Goal: Task Accomplishment & Management: Manage account settings

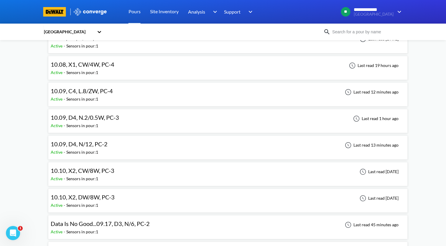
scroll to position [265, 0]
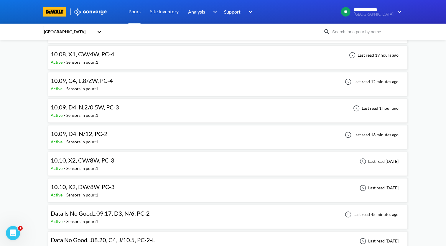
click at [119, 160] on div "10.10, X2, CW/8W, PC-3 Active - Sensors in pour: 1 Last read [DATE]" at bounding box center [228, 163] width 354 height 19
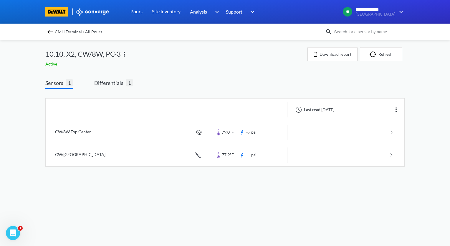
click at [51, 32] on img at bounding box center [50, 31] width 7 height 7
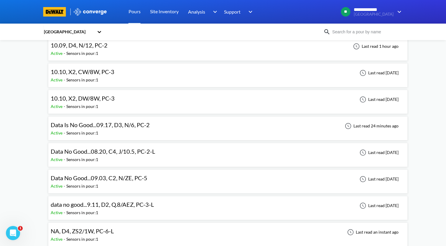
scroll to position [265, 0]
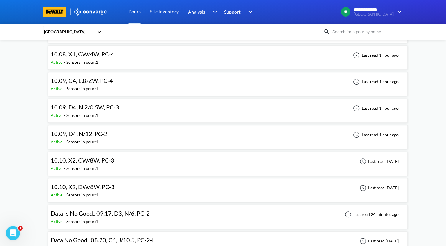
click at [117, 160] on div "10.10, X2, CW/8W, PC-3 Active - Sensors in pour: 1 Last read [DATE]" at bounding box center [228, 163] width 354 height 19
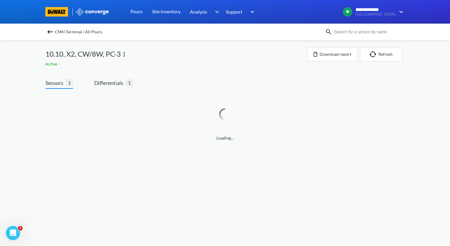
click at [125, 54] on img at bounding box center [124, 54] width 7 height 7
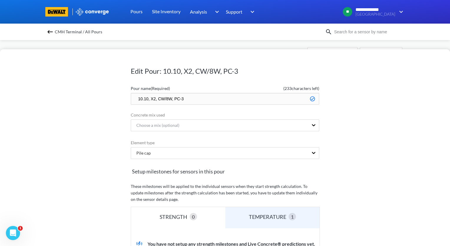
drag, startPoint x: 196, startPoint y: 100, endPoint x: 130, endPoint y: 105, distance: 67.1
click at [131, 105] on form "Pour name (Required) ( 233 characters left) 10.10, X2, CW/8W, PC-3 Concrete mix…" at bounding box center [225, 231] width 188 height 296
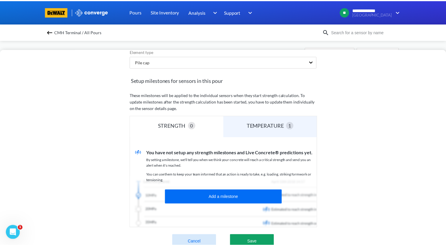
scroll to position [146, 0]
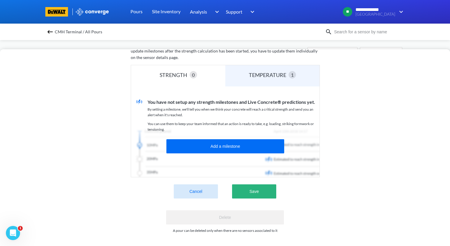
type input "NA"
click at [258, 187] on button "Save" at bounding box center [254, 191] width 44 height 14
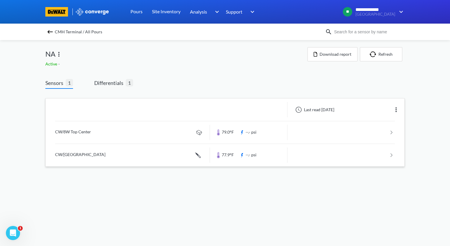
click at [397, 110] on img at bounding box center [396, 109] width 7 height 7
click at [382, 110] on div "Edit" at bounding box center [381, 109] width 38 height 11
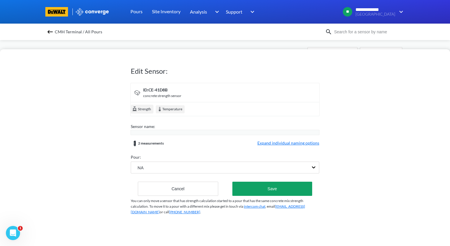
click at [311, 141] on span "Expand individual naming options" at bounding box center [288, 143] width 62 height 7
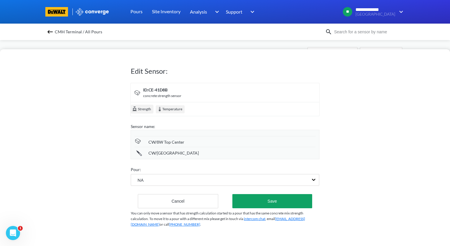
click at [185, 141] on div "CW/8W Top Center" at bounding box center [231, 142] width 167 height 6
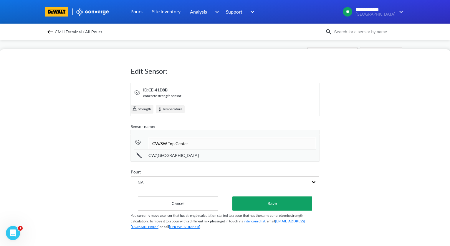
drag, startPoint x: 194, startPoint y: 144, endPoint x: 115, endPoint y: 150, distance: 79.2
click at [115, 150] on div "Edit Sensor: ID: CE-41D8B concrete strength sensor Strength Temperature Sensor …" at bounding box center [225, 147] width 450 height 196
type input "NA"
click at [193, 158] on div "NA CW/[GEOGRAPHIC_DATA]" at bounding box center [224, 148] width 189 height 27
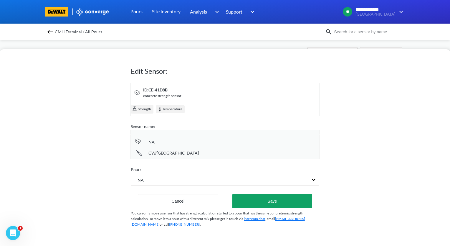
drag, startPoint x: 198, startPoint y: 154, endPoint x: 177, endPoint y: 155, distance: 21.5
click at [177, 155] on div "CW/[GEOGRAPHIC_DATA]" at bounding box center [231, 153] width 167 height 6
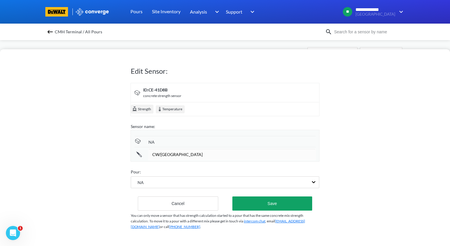
drag, startPoint x: 189, startPoint y: 155, endPoint x: 141, endPoint y: 160, distance: 47.9
click at [141, 160] on div "NA CW/[GEOGRAPHIC_DATA]" at bounding box center [224, 148] width 189 height 27
type input "NA"
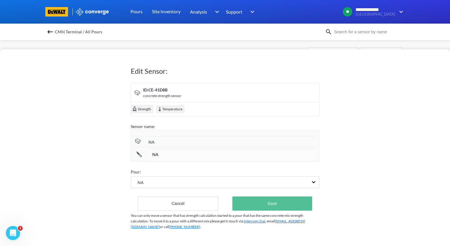
click at [260, 203] on button "Save" at bounding box center [272, 203] width 80 height 14
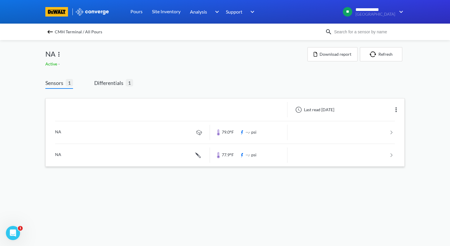
click at [49, 30] on img at bounding box center [50, 31] width 7 height 7
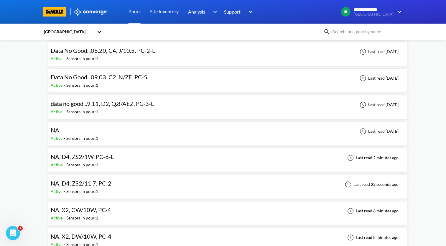
scroll to position [471, 0]
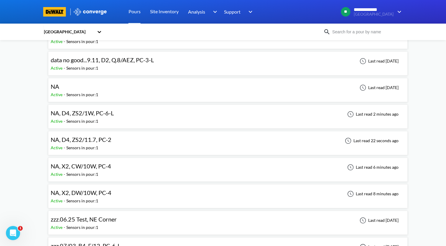
click at [114, 166] on div "NA, X2, CW/10W, PC-4 Active - Sensors in pour: 1 Last read 6 minutes ago" at bounding box center [228, 169] width 354 height 19
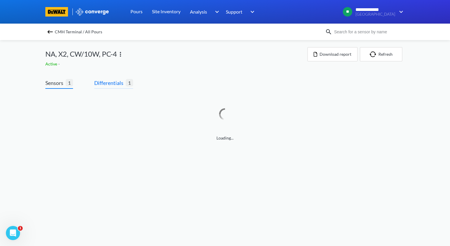
click at [117, 84] on span "Differentials" at bounding box center [110, 83] width 32 height 8
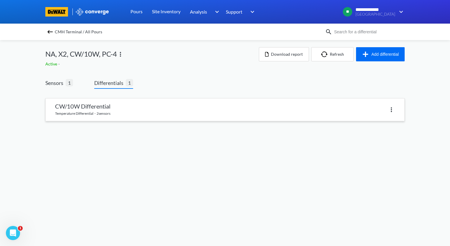
click at [115, 109] on link at bounding box center [225, 109] width 359 height 22
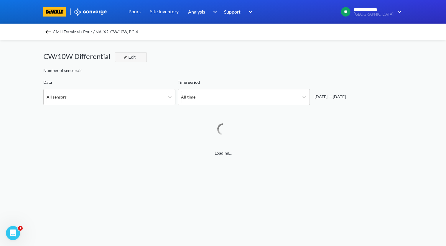
click at [140, 59] on button "Edit" at bounding box center [131, 56] width 32 height 9
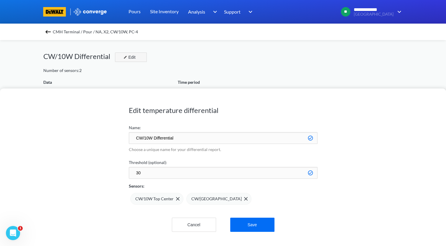
scroll to position [493, 445]
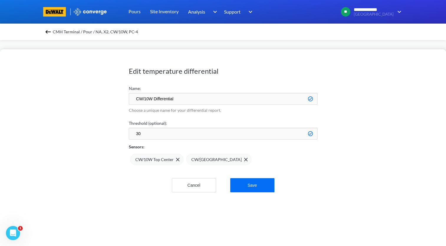
click at [148, 100] on input "CW/10W Differential" at bounding box center [223, 99] width 188 height 12
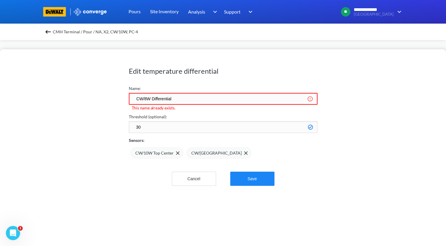
type input "CW/8W Differential"
click at [262, 178] on button "Save" at bounding box center [252, 178] width 44 height 14
click at [252, 180] on button "Save" at bounding box center [252, 178] width 44 height 14
click at [198, 179] on button "Cancel" at bounding box center [194, 178] width 44 height 14
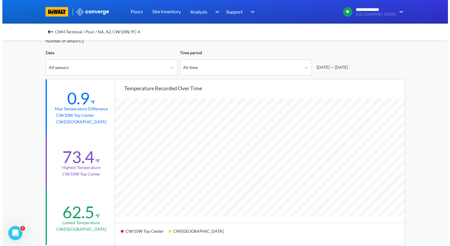
scroll to position [0, 0]
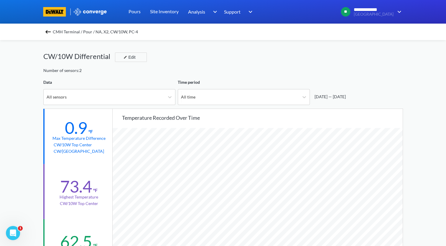
click at [48, 29] on img at bounding box center [47, 31] width 7 height 7
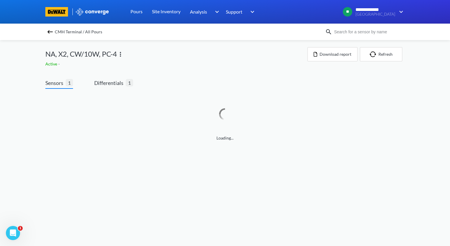
click at [120, 52] on img at bounding box center [120, 54] width 7 height 7
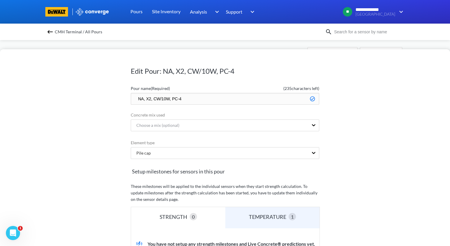
click at [164, 99] on input "NA, X2, CW/10W, PC-4" at bounding box center [225, 99] width 188 height 12
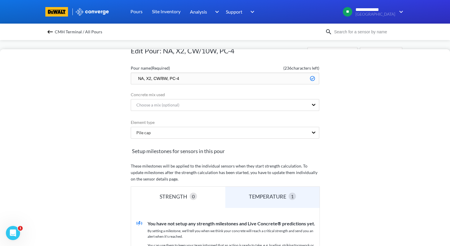
scroll to position [29, 0]
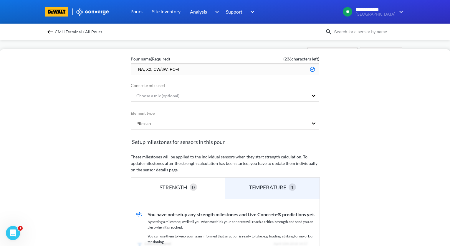
drag, startPoint x: 141, startPoint y: 69, endPoint x: 129, endPoint y: 73, distance: 12.8
click at [131, 73] on input "NA, X2, CW/8W, PC-4" at bounding box center [225, 69] width 188 height 12
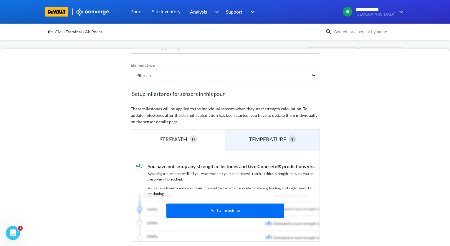
scroll to position [0, 0]
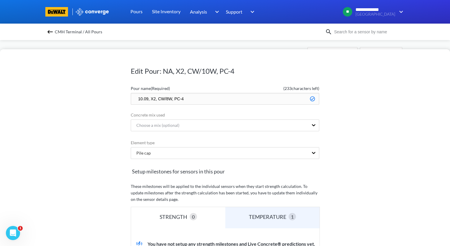
click at [191, 101] on input "10.09, X2, CW/8W, PC-4" at bounding box center [225, 99] width 188 height 12
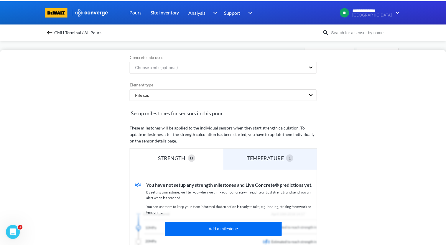
scroll to position [118, 0]
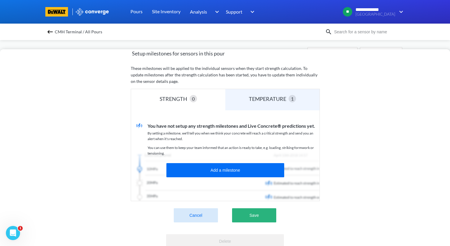
type input "10.09, X2, CW/8W, PC-3"
click at [264, 218] on button "Save" at bounding box center [254, 215] width 44 height 14
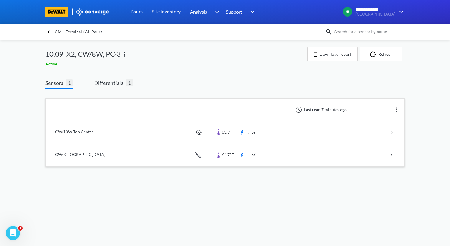
click at [400, 110] on div "Last read 7 minutes ago" at bounding box center [345, 109] width 117 height 15
click at [396, 110] on img at bounding box center [396, 109] width 7 height 7
click at [380, 112] on div "Edit" at bounding box center [381, 109] width 38 height 11
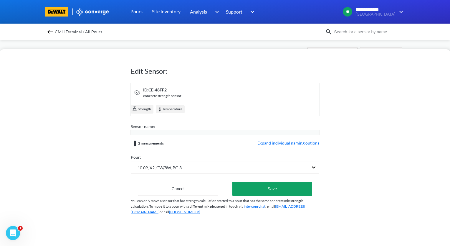
click at [299, 144] on span "Expand individual naming options" at bounding box center [288, 143] width 62 height 7
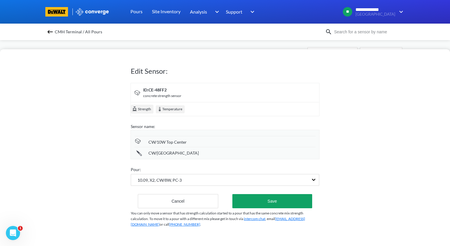
click at [158, 143] on span "CW/10W Top Center" at bounding box center [167, 142] width 38 height 6
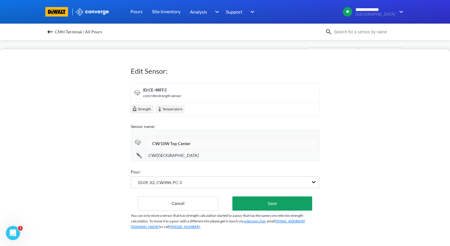
click at [164, 143] on input "CW/10W Top Center" at bounding box center [231, 143] width 167 height 12
type input "CW/8W Top Center"
click at [161, 155] on span "CW/[GEOGRAPHIC_DATA]" at bounding box center [173, 155] width 50 height 6
click at [160, 156] on input "CW/[GEOGRAPHIC_DATA]" at bounding box center [231, 154] width 167 height 12
click at [162, 155] on input "CW/[GEOGRAPHIC_DATA]" at bounding box center [231, 154] width 167 height 12
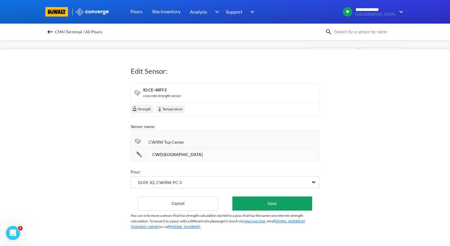
click at [163, 155] on input "CW/[GEOGRAPHIC_DATA]" at bounding box center [231, 154] width 167 height 12
type input "CW/[GEOGRAPHIC_DATA]"
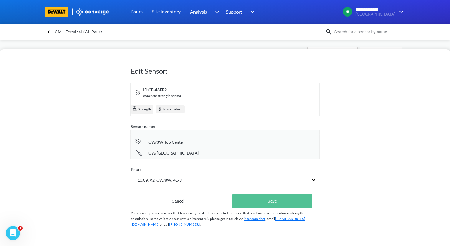
click at [289, 204] on button "Save" at bounding box center [272, 201] width 80 height 14
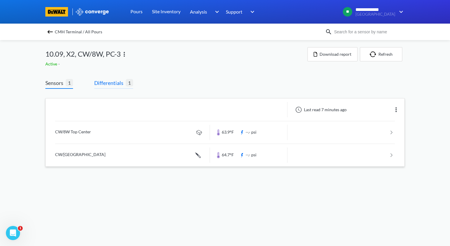
click at [111, 80] on span "Differentials" at bounding box center [110, 83] width 32 height 8
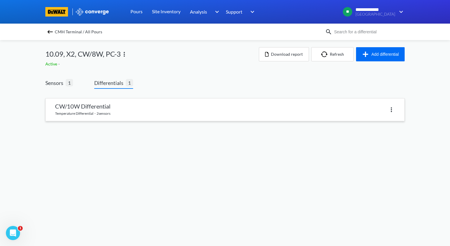
click at [392, 111] on img at bounding box center [391, 109] width 7 height 7
click at [222, 100] on link at bounding box center [225, 109] width 359 height 22
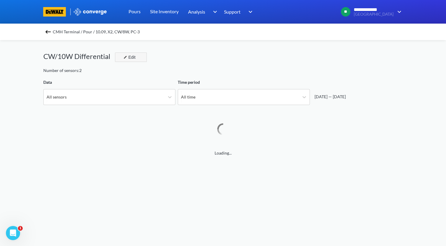
click at [134, 58] on div "Edit" at bounding box center [128, 57] width 15 height 7
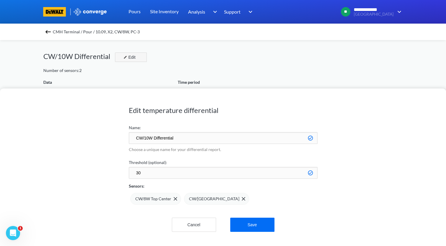
scroll to position [493, 445]
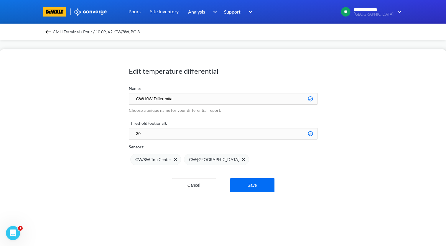
click at [150, 98] on input "CW/10W Differential" at bounding box center [223, 99] width 188 height 12
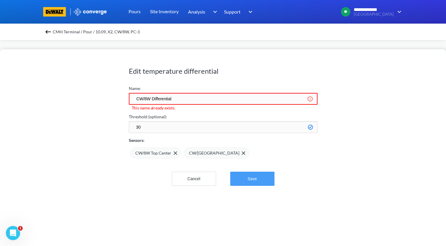
click at [257, 179] on button "Save" at bounding box center [252, 178] width 44 height 14
click at [144, 100] on input "CW/8W Differential" at bounding box center [223, 99] width 188 height 12
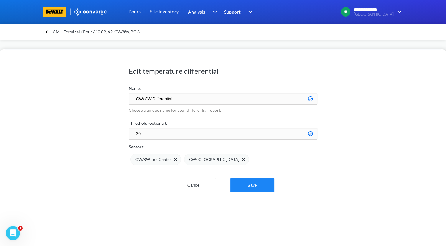
type input "CW/.8W Differential"
click at [256, 188] on button "Save" at bounding box center [252, 185] width 44 height 14
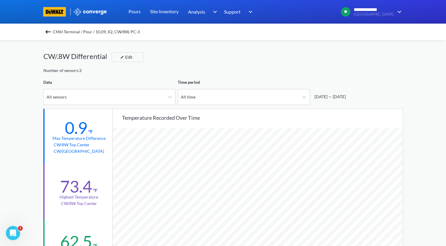
click at [48, 32] on img at bounding box center [47, 31] width 7 height 7
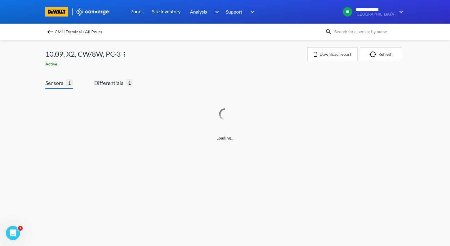
click at [48, 32] on img at bounding box center [50, 31] width 7 height 7
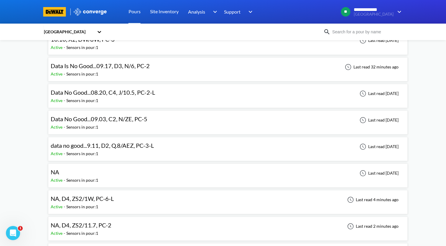
scroll to position [501, 0]
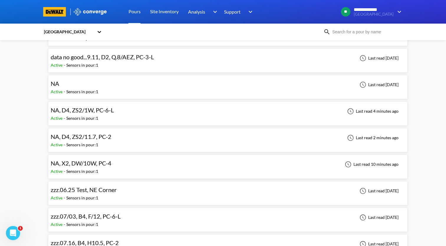
click at [130, 86] on div "NA Active - Sensors in pour: 1 Last read [DATE]" at bounding box center [228, 86] width 354 height 19
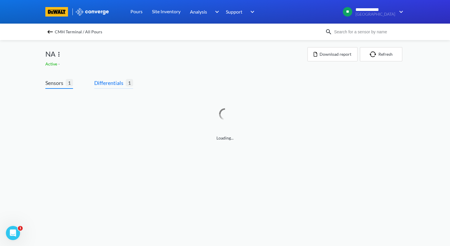
click at [118, 85] on span "Differentials" at bounding box center [110, 83] width 32 height 8
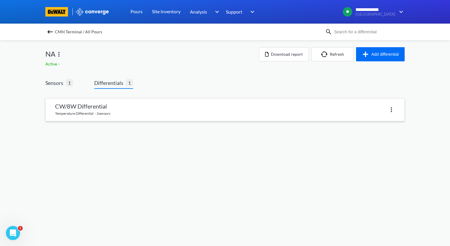
click at [142, 108] on link at bounding box center [225, 109] width 359 height 22
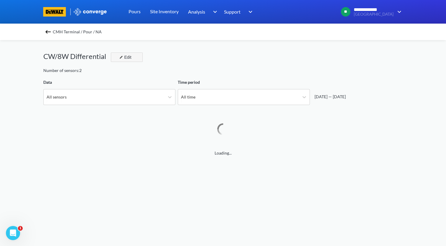
click at [135, 59] on button "Edit" at bounding box center [127, 56] width 32 height 9
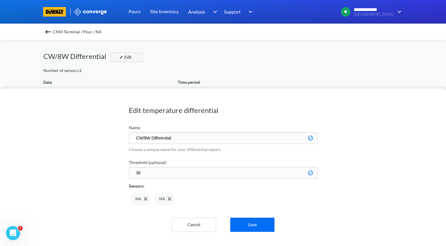
click at [132, 57] on div "Edit" at bounding box center [124, 57] width 15 height 7
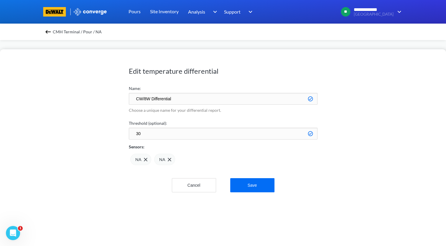
drag, startPoint x: 150, startPoint y: 99, endPoint x: 116, endPoint y: 104, distance: 34.2
click at [117, 104] on div "Edit temperature differential Name: CW/8W Differential Choose a unique name for…" at bounding box center [223, 147] width 446 height 196
type input "NA Differential"
click at [259, 187] on button "Save" at bounding box center [252, 185] width 44 height 14
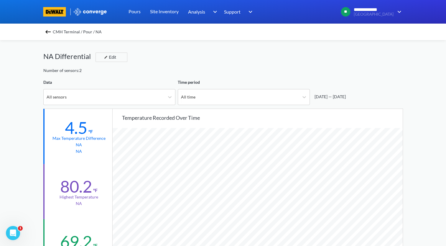
click at [49, 34] on img at bounding box center [47, 31] width 7 height 7
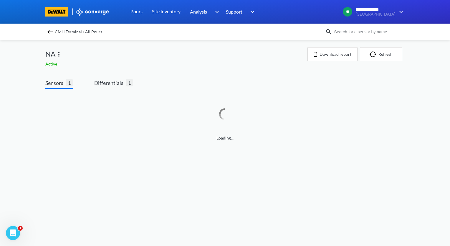
click at [48, 30] on img at bounding box center [50, 31] width 7 height 7
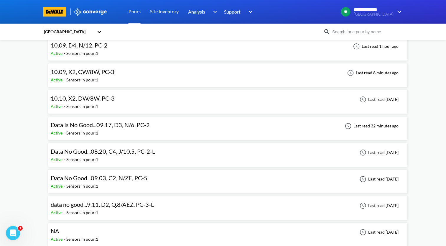
scroll to position [324, 0]
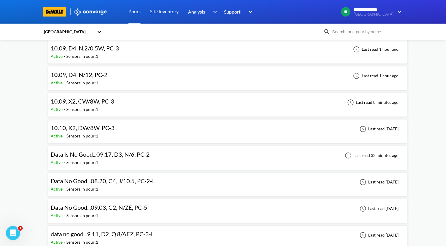
click at [124, 128] on div "10.10, X2, DW/8W, PC-3 Active - Sensors in pour: 1 Last read [DATE]" at bounding box center [228, 131] width 354 height 19
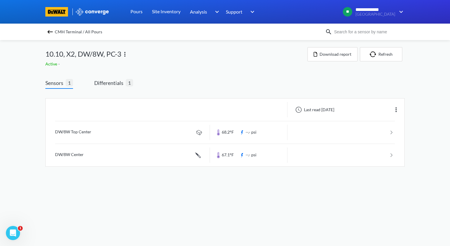
click at [49, 31] on img at bounding box center [50, 31] width 7 height 7
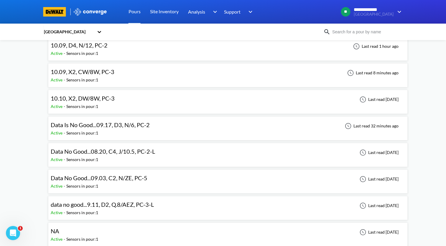
scroll to position [324, 0]
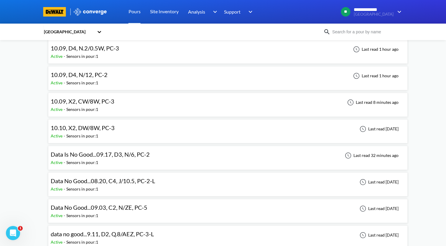
click at [122, 101] on div "10.09, X2, CW/8W, PC-3 Active - Sensors in pour: 1 Last read 8 minutes ago" at bounding box center [228, 104] width 354 height 19
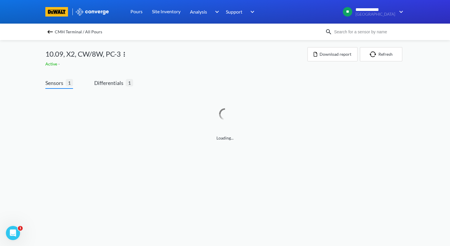
click at [124, 55] on img at bounding box center [124, 54] width 7 height 7
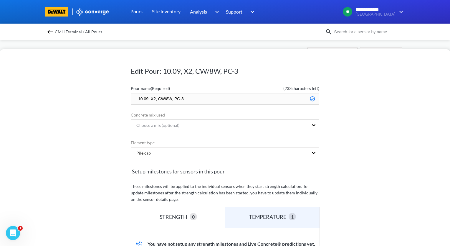
click at [146, 98] on input "10.09, X2, CW/8W, PC-3" at bounding box center [225, 99] width 188 height 12
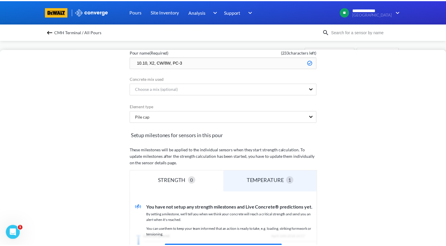
scroll to position [118, 0]
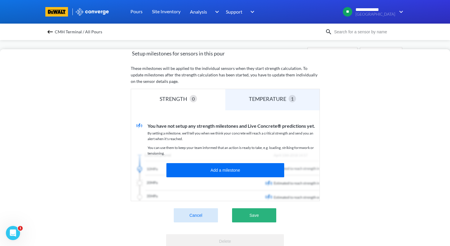
type input "10.10, X2, CW/8W, PC-3"
click at [266, 216] on button "Save" at bounding box center [254, 215] width 44 height 14
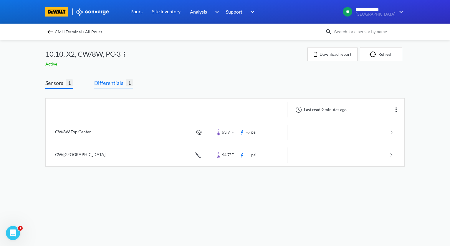
click at [112, 80] on span "Differentials" at bounding box center [110, 83] width 32 height 8
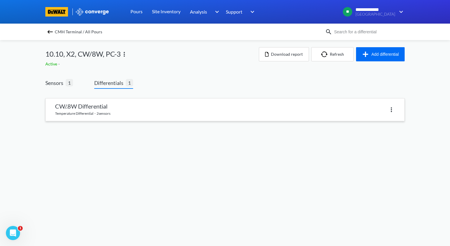
click at [390, 110] on img at bounding box center [391, 109] width 7 height 7
click at [272, 102] on link at bounding box center [225, 109] width 359 height 22
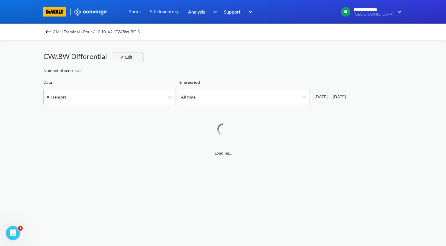
click at [135, 56] on button "Edit" at bounding box center [128, 56] width 32 height 9
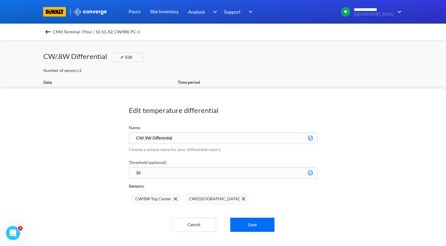
scroll to position [493, 445]
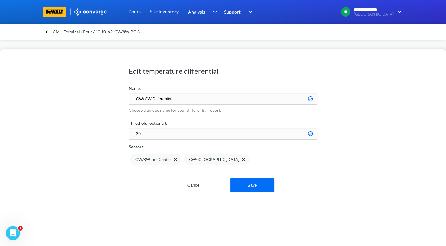
click at [145, 97] on input "CW/.8W Differential" at bounding box center [223, 99] width 188 height 12
type input "CW/8W Differential"
click at [260, 185] on button "Save" at bounding box center [252, 185] width 44 height 14
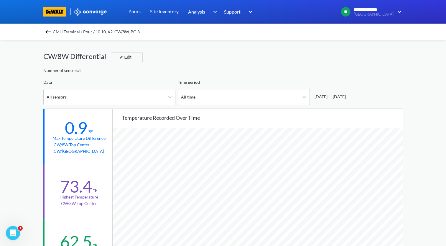
click at [50, 31] on img at bounding box center [47, 31] width 7 height 7
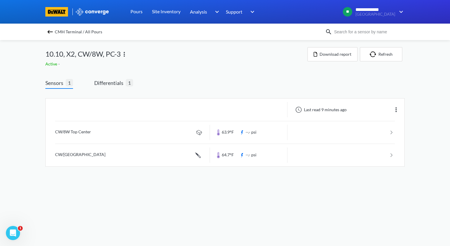
click at [47, 31] on img at bounding box center [50, 31] width 7 height 7
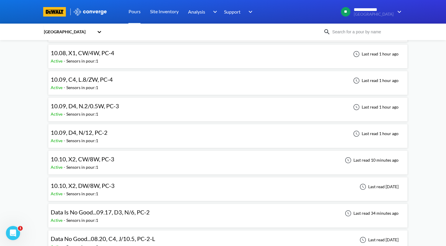
scroll to position [294, 0]
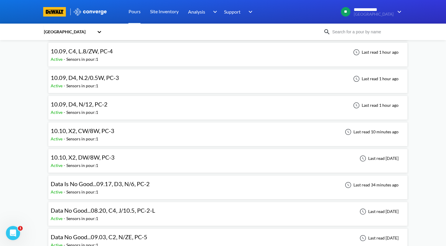
click at [117, 160] on div "10.10, X2, DW/8W, PC-3 Active - Sensors in pour: 1 Last read [DATE]" at bounding box center [228, 160] width 354 height 19
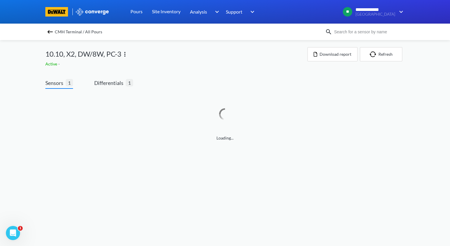
click at [127, 57] on img at bounding box center [124, 54] width 7 height 7
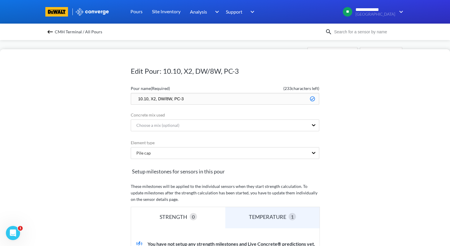
drag, startPoint x: 195, startPoint y: 98, endPoint x: 104, endPoint y: 103, distance: 91.7
click at [104, 103] on div "Edit Pour: 10.10, X2, DW/8W, PC-3 Pour name (Required) ( 233 characters left) 1…" at bounding box center [225, 147] width 450 height 196
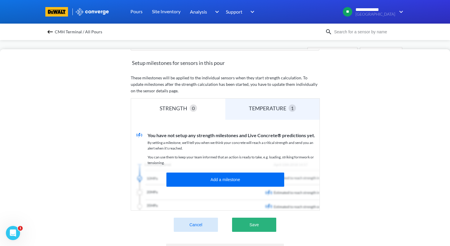
scroll to position [118, 0]
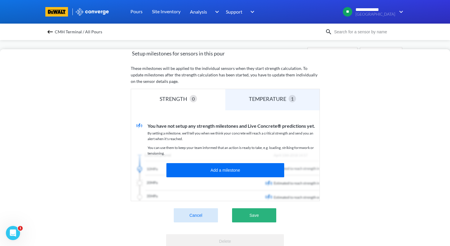
type input "NA"
click at [269, 212] on button "Save" at bounding box center [254, 215] width 44 height 14
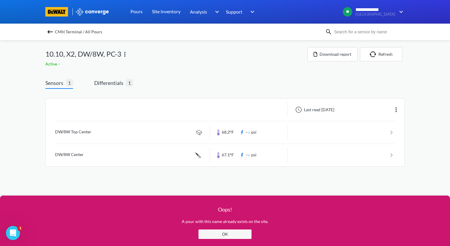
click at [245, 236] on button "OK" at bounding box center [224, 233] width 53 height 9
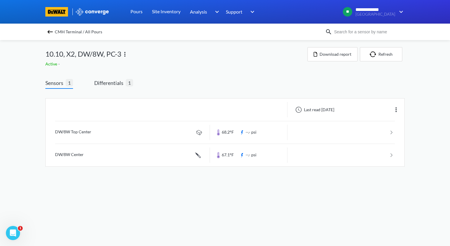
click at [126, 56] on img at bounding box center [124, 54] width 7 height 7
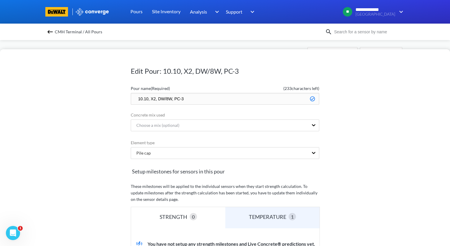
click at [144, 102] on input "10.10, X2, DW/8W, PC-3" at bounding box center [225, 99] width 188 height 12
drag, startPoint x: 146, startPoint y: 100, endPoint x: 127, endPoint y: 102, distance: 19.3
click at [127, 102] on div "Edit Pour: 10.10, X2, DW/8W, PC-3 Pour name (Required) ( 233 characters left) 1…" at bounding box center [225, 147] width 450 height 196
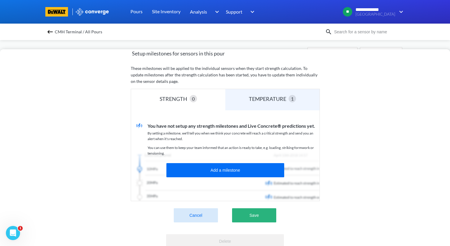
type input "NA, X2, DW/8W, PC-3"
click at [267, 221] on button "Save" at bounding box center [254, 215] width 44 height 14
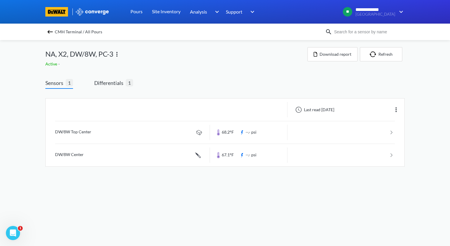
click at [51, 34] on img at bounding box center [50, 31] width 7 height 7
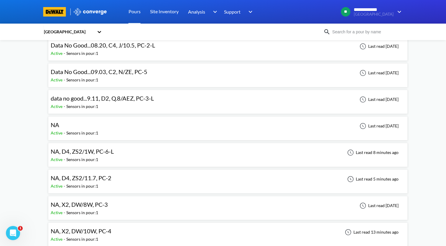
scroll to position [442, 0]
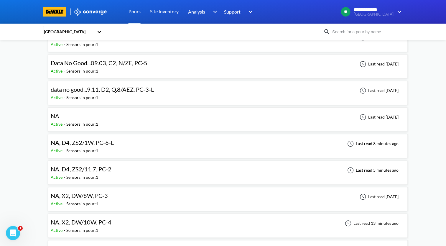
click at [120, 170] on div "NA, D4, ZS2/11.7, PC-2 Active - Sensors in pour: 1 Last read 5 minutes ago" at bounding box center [228, 172] width 354 height 19
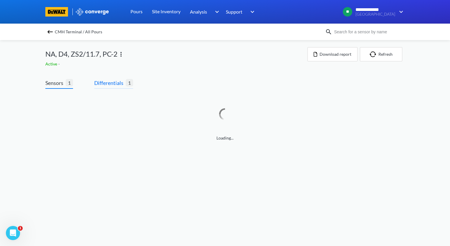
click at [116, 85] on span "Differentials" at bounding box center [110, 83] width 32 height 8
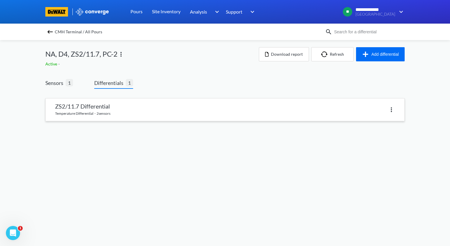
click at [391, 110] on img at bounding box center [391, 109] width 7 height 7
click at [108, 106] on link at bounding box center [225, 109] width 359 height 22
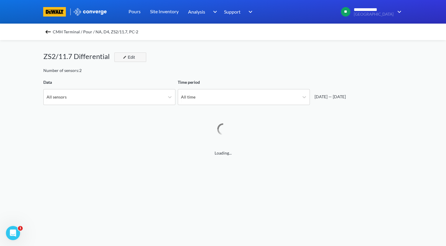
click at [134, 55] on div "Edit" at bounding box center [127, 57] width 15 height 7
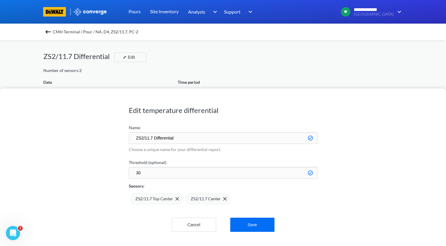
scroll to position [493, 445]
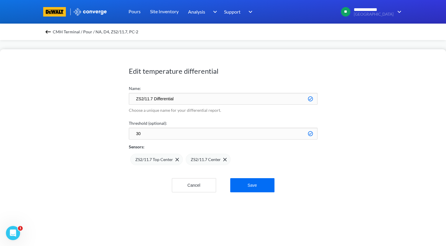
drag, startPoint x: 153, startPoint y: 97, endPoint x: 119, endPoint y: 102, distance: 34.2
click at [119, 102] on div "Edit temperature differential Name: ZS2/11.7 Differential Choose a unique name …" at bounding box center [223, 147] width 446 height 196
type input "J/3.5 Differential"
click at [253, 189] on button "Save" at bounding box center [252, 185] width 44 height 14
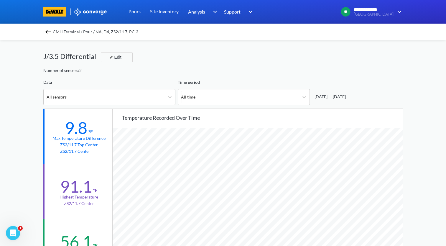
click at [46, 30] on img at bounding box center [47, 31] width 7 height 7
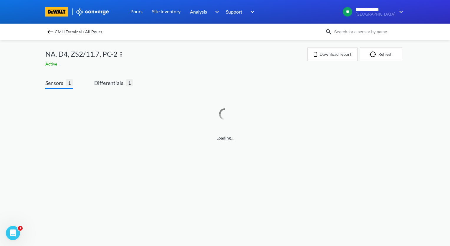
click at [120, 56] on img at bounding box center [121, 54] width 7 height 7
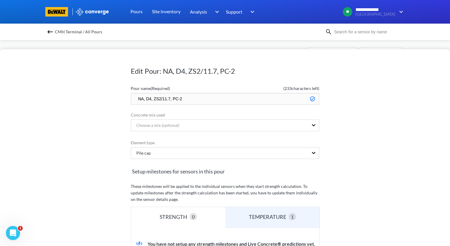
click at [141, 98] on input "NA, D4, ZS2/11.7, PC-2" at bounding box center [225, 99] width 188 height 12
click at [153, 101] on input "10.10, D4, ZS2/11.7, PC-2" at bounding box center [225, 99] width 188 height 12
click at [171, 98] on input "10.10, C2, ZS2/11.7, PC-2" at bounding box center [225, 99] width 188 height 12
click at [192, 99] on input "10.10, C2, J/3.5, PC-2" at bounding box center [225, 99] width 188 height 12
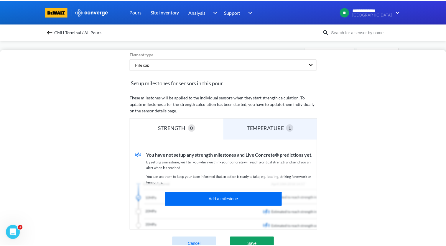
scroll to position [146, 0]
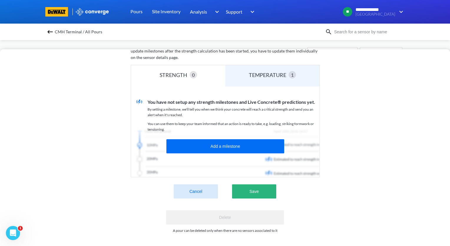
type input "10.10, C2, J/3.5, PC-3"
click at [261, 189] on button "Save" at bounding box center [254, 191] width 44 height 14
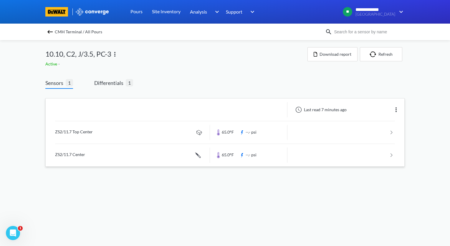
click at [397, 110] on img at bounding box center [396, 109] width 7 height 7
click at [376, 113] on div "Edit" at bounding box center [381, 109] width 38 height 11
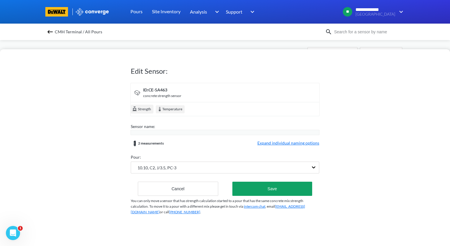
click at [294, 141] on span "Expand individual naming options" at bounding box center [288, 143] width 62 height 7
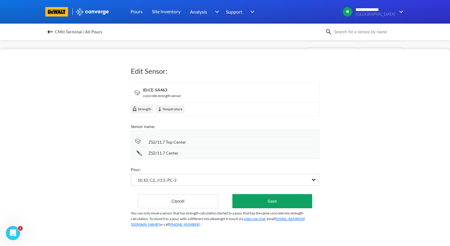
click at [159, 141] on span "ZS2/11.7 Top Center" at bounding box center [167, 142] width 38 height 6
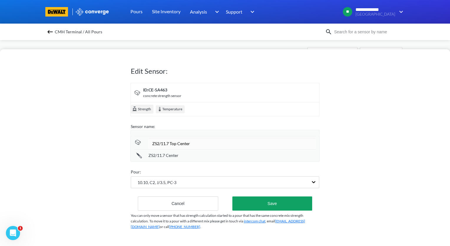
click at [165, 143] on input "ZS2/11.7 Top Center" at bounding box center [231, 143] width 167 height 12
click at [167, 143] on input "ZS2/11.7 Top Center" at bounding box center [231, 143] width 167 height 12
type input "J/3.5 Top Center"
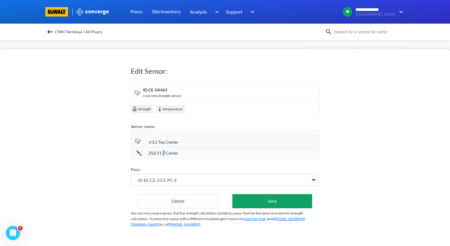
click at [161, 156] on div "ZS2/11.7 Center" at bounding box center [224, 152] width 181 height 11
click at [162, 154] on span "ZS2/11.7 Center" at bounding box center [163, 153] width 30 height 6
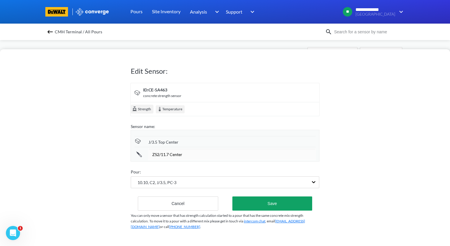
click at [167, 155] on input "ZS2/11.7 Center" at bounding box center [231, 154] width 167 height 12
type input "J/3.5 Center"
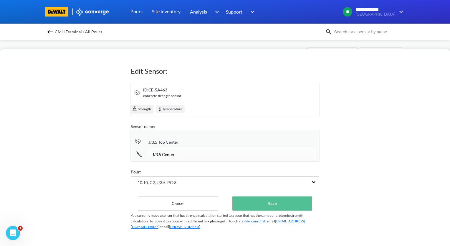
click at [285, 204] on button "Save" at bounding box center [272, 203] width 80 height 14
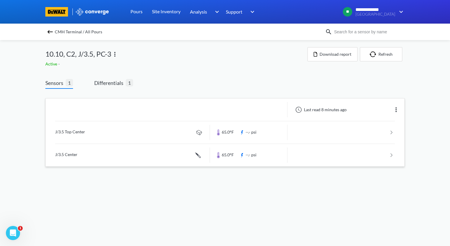
click at [50, 32] on img at bounding box center [50, 31] width 7 height 7
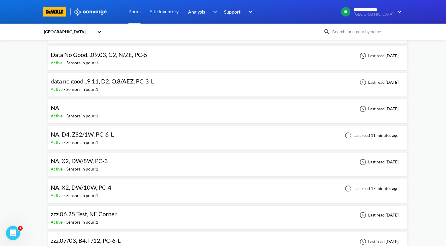
scroll to position [471, 0]
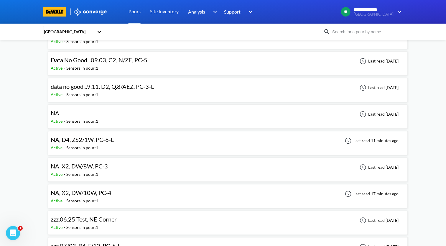
click at [118, 140] on div "NA, D4, ZS2/1W, PC-6-L Active - Sensors in pour: 1 Last read 11 minutes ago" at bounding box center [228, 142] width 354 height 19
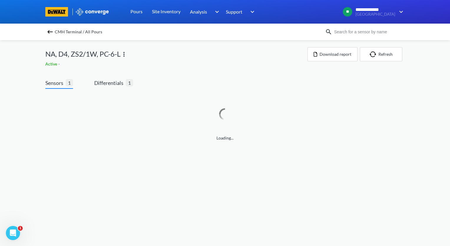
click at [123, 54] on img at bounding box center [123, 54] width 7 height 7
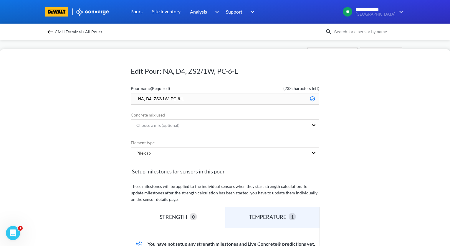
click at [150, 100] on input "NA, D4, ZS2/1W, PC-6-L" at bounding box center [225, 99] width 188 height 12
click at [148, 99] on input "NA, D4, ZS2/1W, PC-6-L" at bounding box center [225, 99] width 188 height 12
drag, startPoint x: 141, startPoint y: 100, endPoint x: 150, endPoint y: 107, distance: 11.7
click at [141, 100] on input "NA, C2, ZS2/1W, PC-6-L" at bounding box center [225, 99] width 188 height 12
click at [188, 98] on input "10.10, C2, ZS2/1W, PC-6-L" at bounding box center [225, 99] width 188 height 12
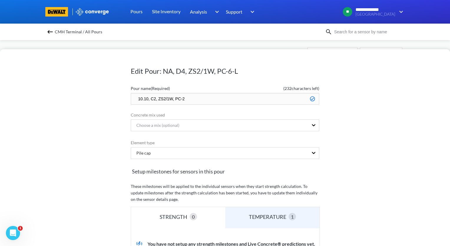
click at [170, 99] on input "10.10, C2, ZS2/1W, PC-2" at bounding box center [225, 99] width 188 height 12
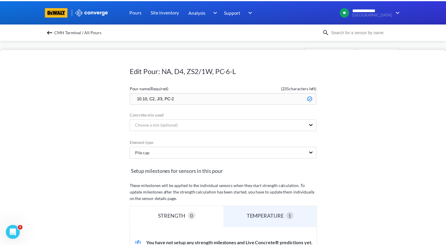
scroll to position [118, 0]
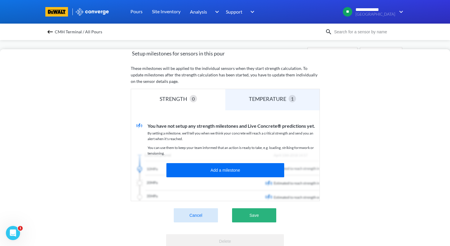
type input "10.10, C2, J/3, PC-2"
click at [264, 215] on button "Save" at bounding box center [254, 215] width 44 height 14
click at [259, 217] on button "Save" at bounding box center [254, 215] width 44 height 14
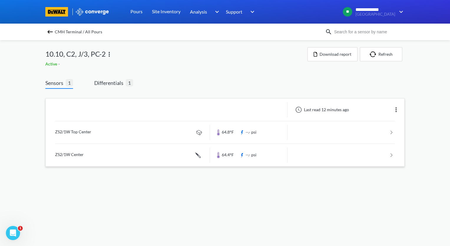
click at [395, 108] on img at bounding box center [396, 109] width 7 height 7
click at [381, 111] on div "Edit" at bounding box center [381, 109] width 38 height 11
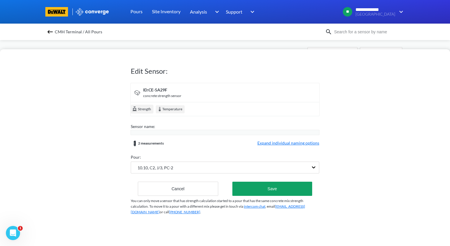
click at [288, 143] on span "Expand individual naming options" at bounding box center [288, 143] width 62 height 7
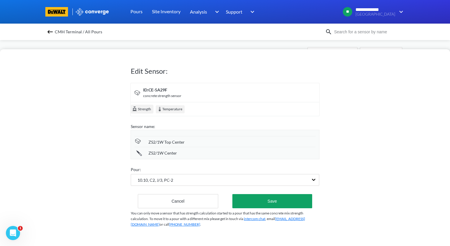
click at [167, 145] on div "ZS2/1W Top Center" at bounding box center [224, 141] width 181 height 11
click at [167, 143] on span "ZS2/1W Top Center" at bounding box center [166, 142] width 36 height 6
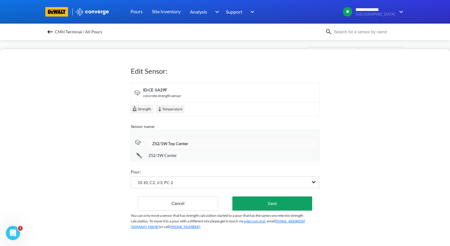
click at [164, 143] on input "ZS2/1W Top Center" at bounding box center [231, 143] width 167 height 12
type input "J/3 Top Center"
click at [163, 157] on div "ZS2/1W Center" at bounding box center [224, 154] width 181 height 11
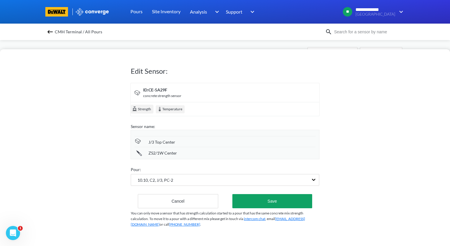
click at [163, 153] on span "ZS2/1W Center" at bounding box center [162, 153] width 29 height 6
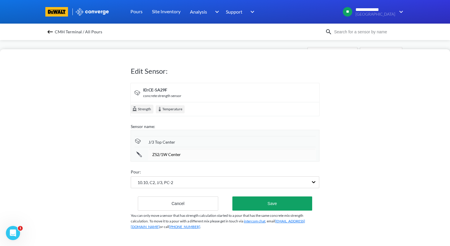
click at [163, 153] on input "ZS2/1W Center" at bounding box center [231, 154] width 167 height 12
type input "J/3 Center"
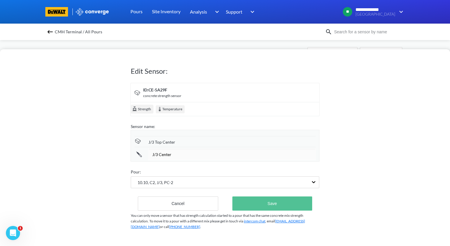
click at [274, 203] on button "Save" at bounding box center [272, 203] width 80 height 14
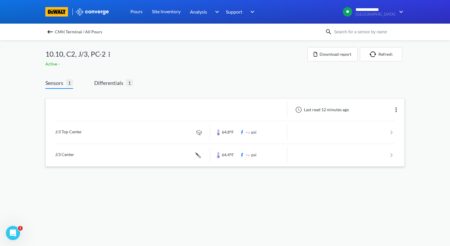
click at [51, 31] on img at bounding box center [50, 31] width 7 height 7
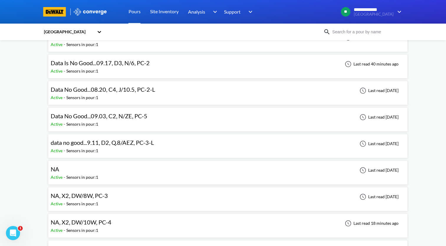
scroll to position [471, 0]
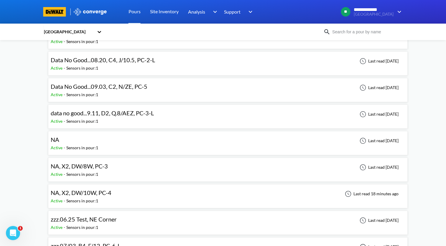
click at [118, 193] on div "NA, X2, DW/10W, PC-4 Active - Sensors in pour: 1 Last read 18 minutes ago" at bounding box center [228, 195] width 354 height 19
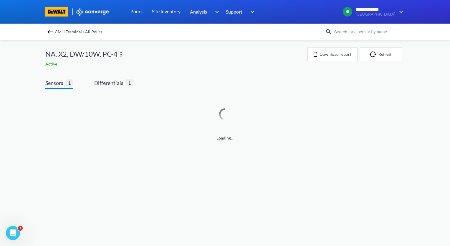
click at [122, 53] on img at bounding box center [121, 54] width 7 height 7
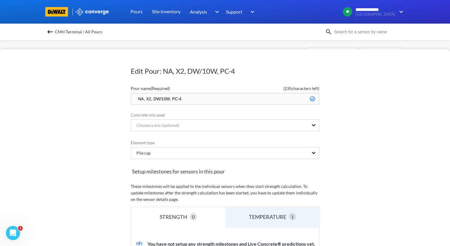
click at [147, 98] on input "NA, X2, DW/10W, PC-4" at bounding box center [225, 99] width 188 height 12
click at [142, 97] on input "NA, C2, DW/10W, PC-4" at bounding box center [225, 99] width 188 height 12
click at [172, 100] on input "10.10, C2, DW/10W, PC-4" at bounding box center [225, 99] width 188 height 12
click at [221, 95] on input "10.10, C2, H/3, PC-4" at bounding box center [225, 99] width 188 height 12
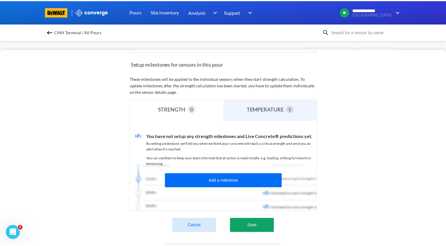
scroll to position [146, 0]
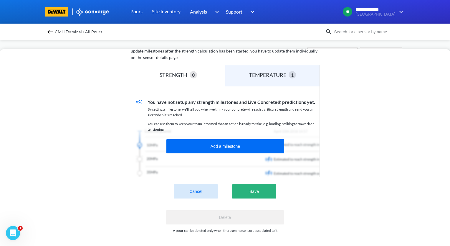
type input "10.10, C2, H/3, PC-2"
click at [264, 190] on button "Save" at bounding box center [254, 191] width 44 height 14
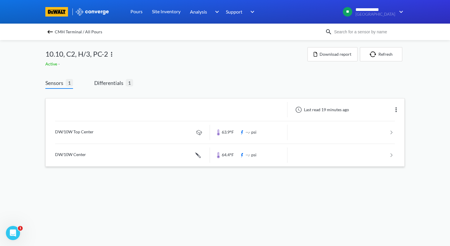
click at [396, 110] on img at bounding box center [396, 109] width 7 height 7
click at [374, 111] on div "Edit" at bounding box center [381, 109] width 38 height 11
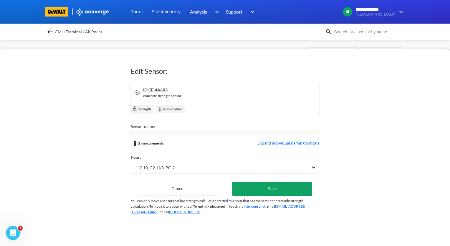
click at [292, 142] on span "Expand individual naming options" at bounding box center [288, 143] width 62 height 7
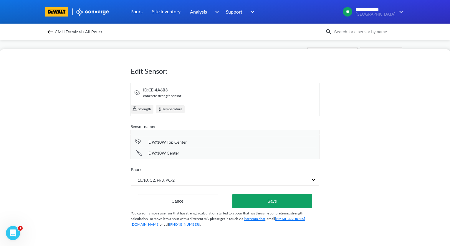
click at [171, 143] on span "DW/10W Top Center" at bounding box center [167, 142] width 39 height 6
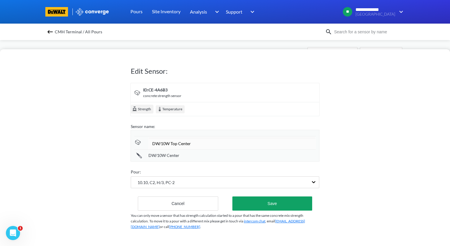
drag, startPoint x: 169, startPoint y: 142, endPoint x: 168, endPoint y: 145, distance: 3.2
click at [168, 143] on input "DW/10W Top Center" at bounding box center [231, 143] width 167 height 12
type input "H/3 Top Center"
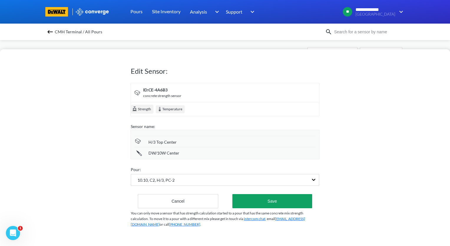
click at [185, 156] on div "DW/10W Center" at bounding box center [224, 152] width 181 height 11
click at [164, 153] on span "DW/10W Center" at bounding box center [163, 153] width 31 height 6
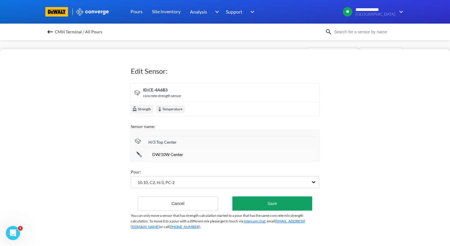
click at [167, 154] on input "DW/10W Center" at bounding box center [231, 154] width 167 height 12
type input "H/3 Center"
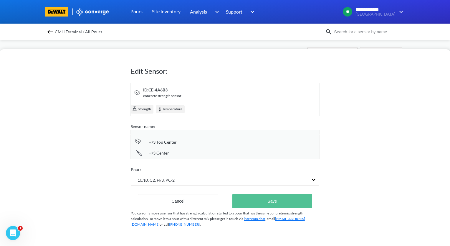
click at [294, 202] on button "Save" at bounding box center [272, 201] width 80 height 14
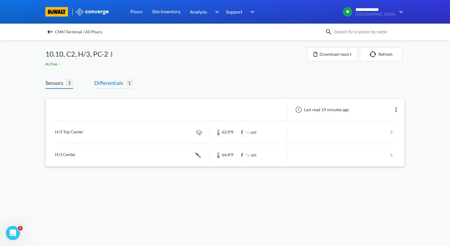
click at [117, 84] on span "Differentials" at bounding box center [110, 83] width 32 height 8
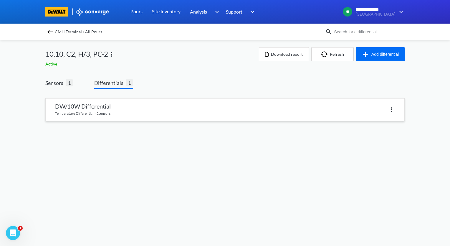
click at [119, 109] on link at bounding box center [225, 109] width 359 height 22
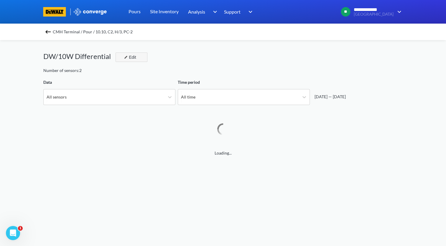
click at [125, 55] on img "button" at bounding box center [126, 57] width 4 height 4
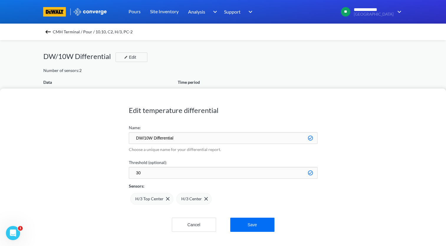
scroll to position [493, 445]
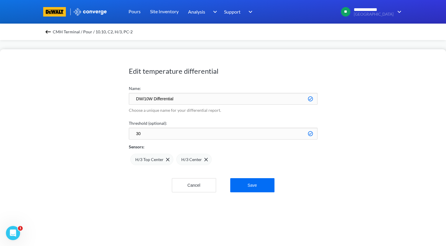
drag, startPoint x: 152, startPoint y: 98, endPoint x: 126, endPoint y: 94, distance: 26.0
click at [127, 99] on div "Edit temperature differential Name: DW/10W Differential Choose a unique name fo…" at bounding box center [223, 147] width 446 height 196
type input "H/3 Differential"
click at [254, 185] on button "Save" at bounding box center [252, 185] width 44 height 14
